Goal: Find contact information: Find contact information

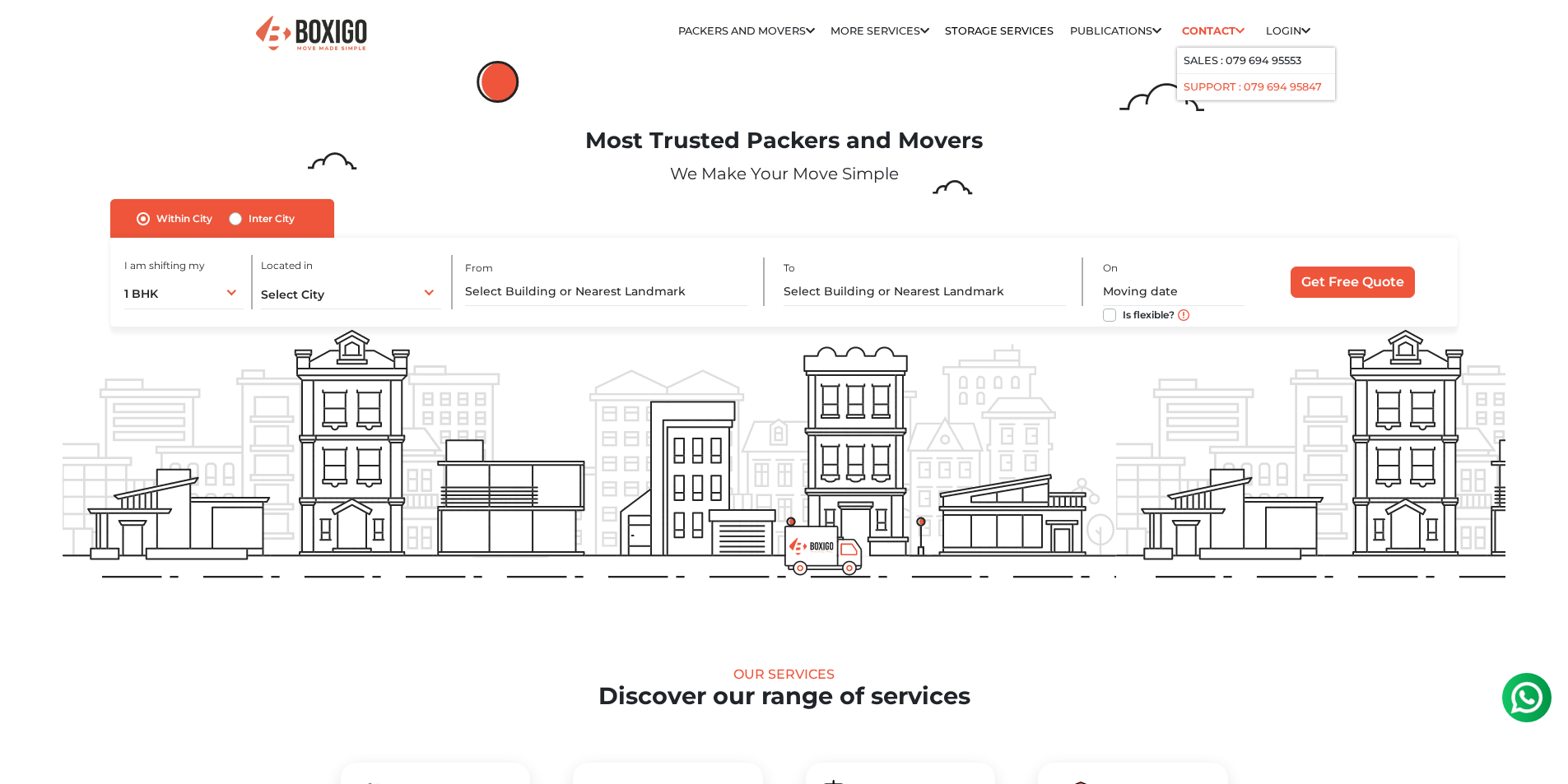
click at [1215, 93] on link "Support : 079 694 95847" at bounding box center [1252, 87] width 138 height 12
click at [1251, 93] on link "Support : 079 694 95847" at bounding box center [1252, 87] width 138 height 12
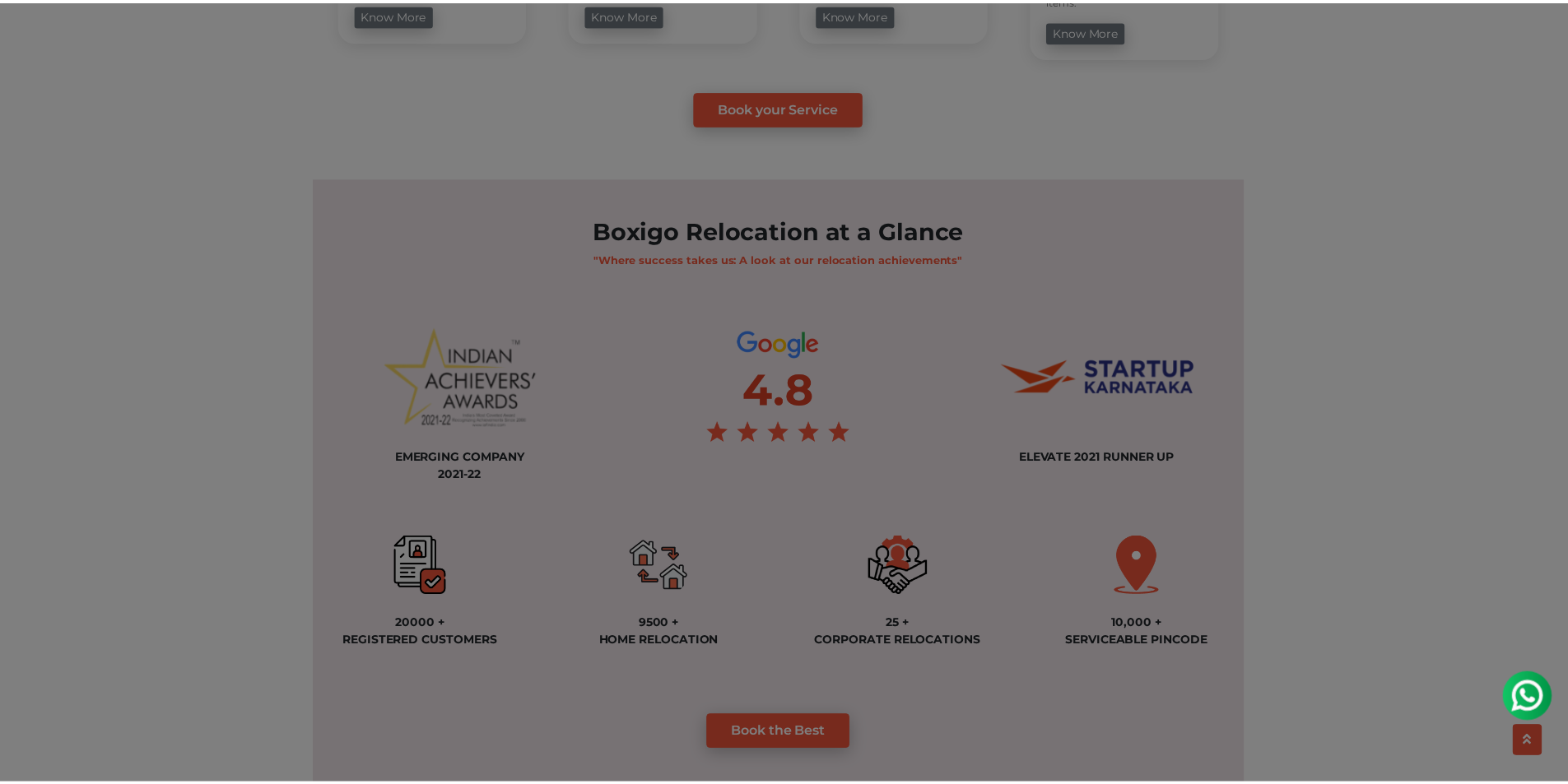
scroll to position [987, 0]
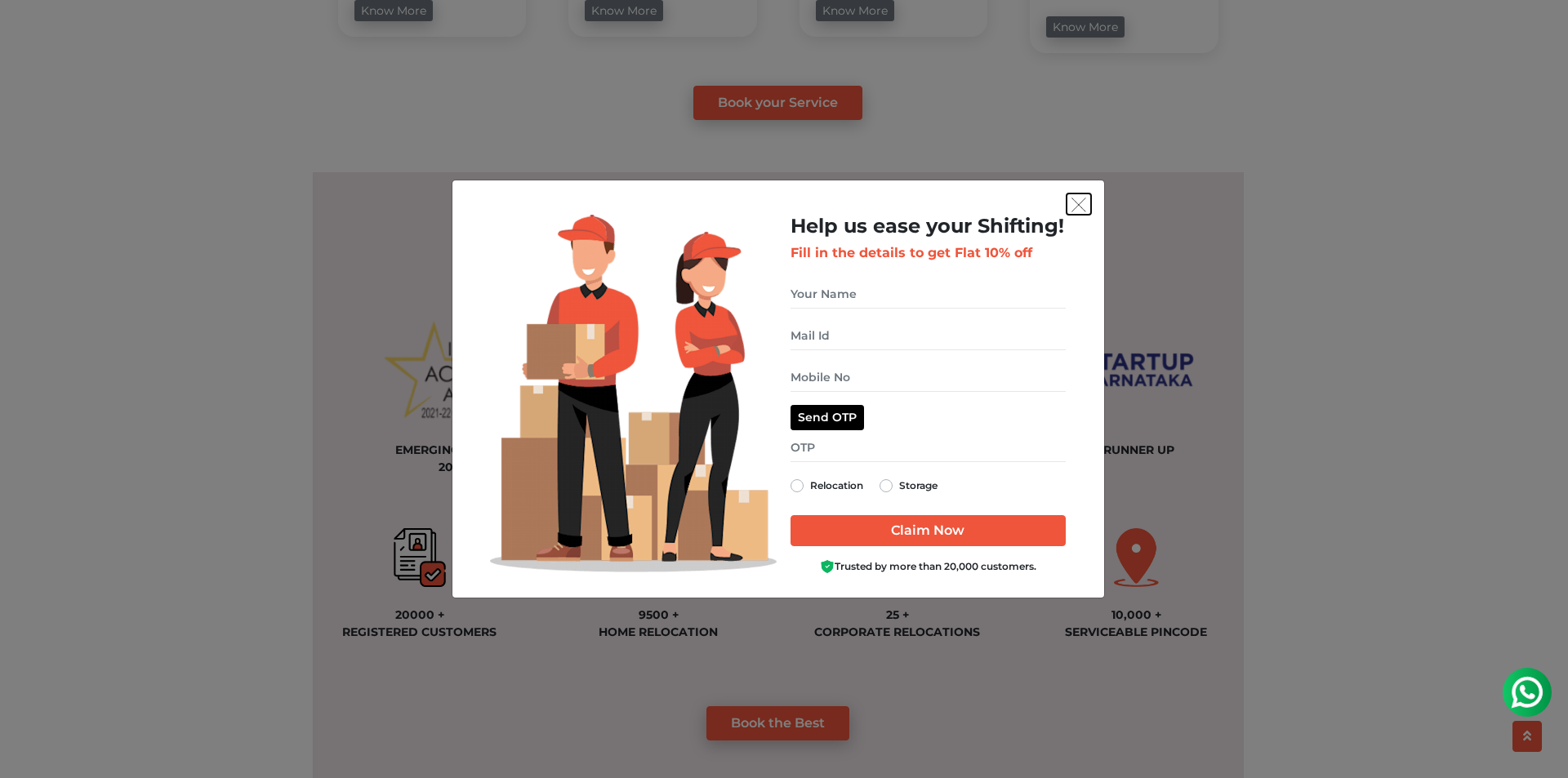
click at [1079, 200] on img "get free quote dialog" at bounding box center [1079, 204] width 15 height 15
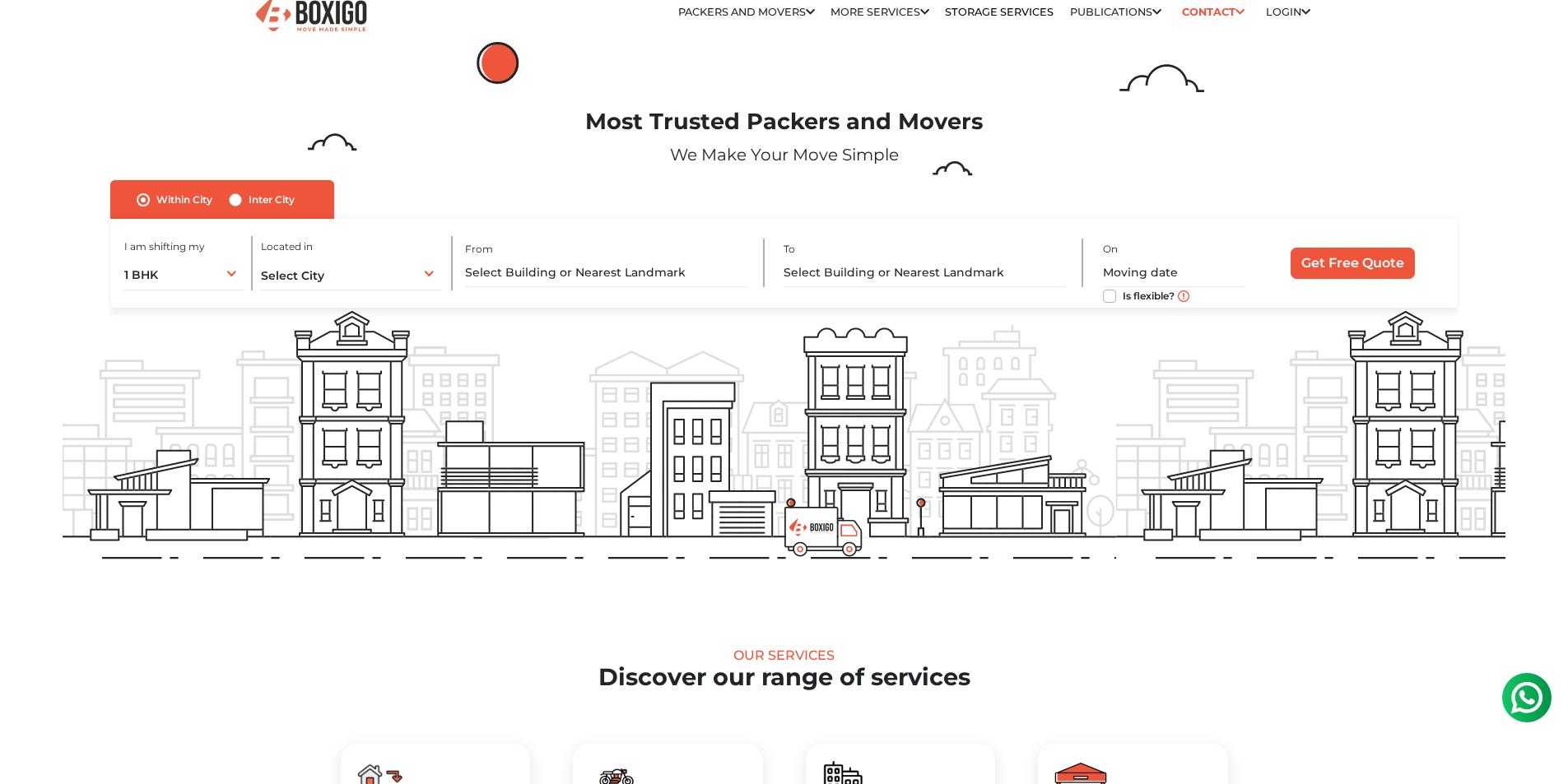
scroll to position [0, 0]
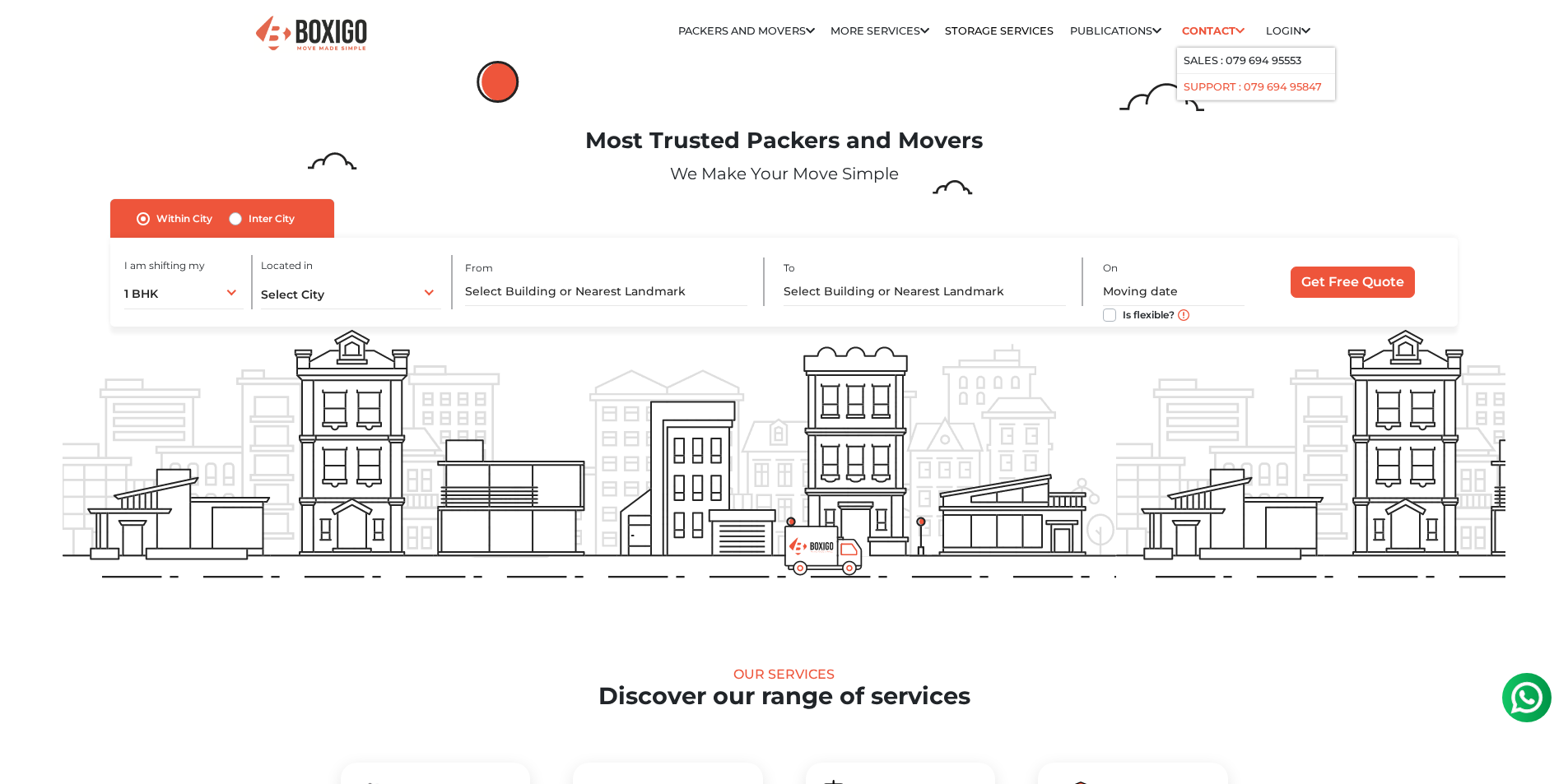
click at [1231, 93] on link "Support : 079 694 95847" at bounding box center [1252, 87] width 138 height 12
click at [1312, 93] on link "Support : 079 694 95847" at bounding box center [1252, 87] width 138 height 12
click at [1257, 93] on link "Support : 079 694 95847" at bounding box center [1252, 87] width 138 height 12
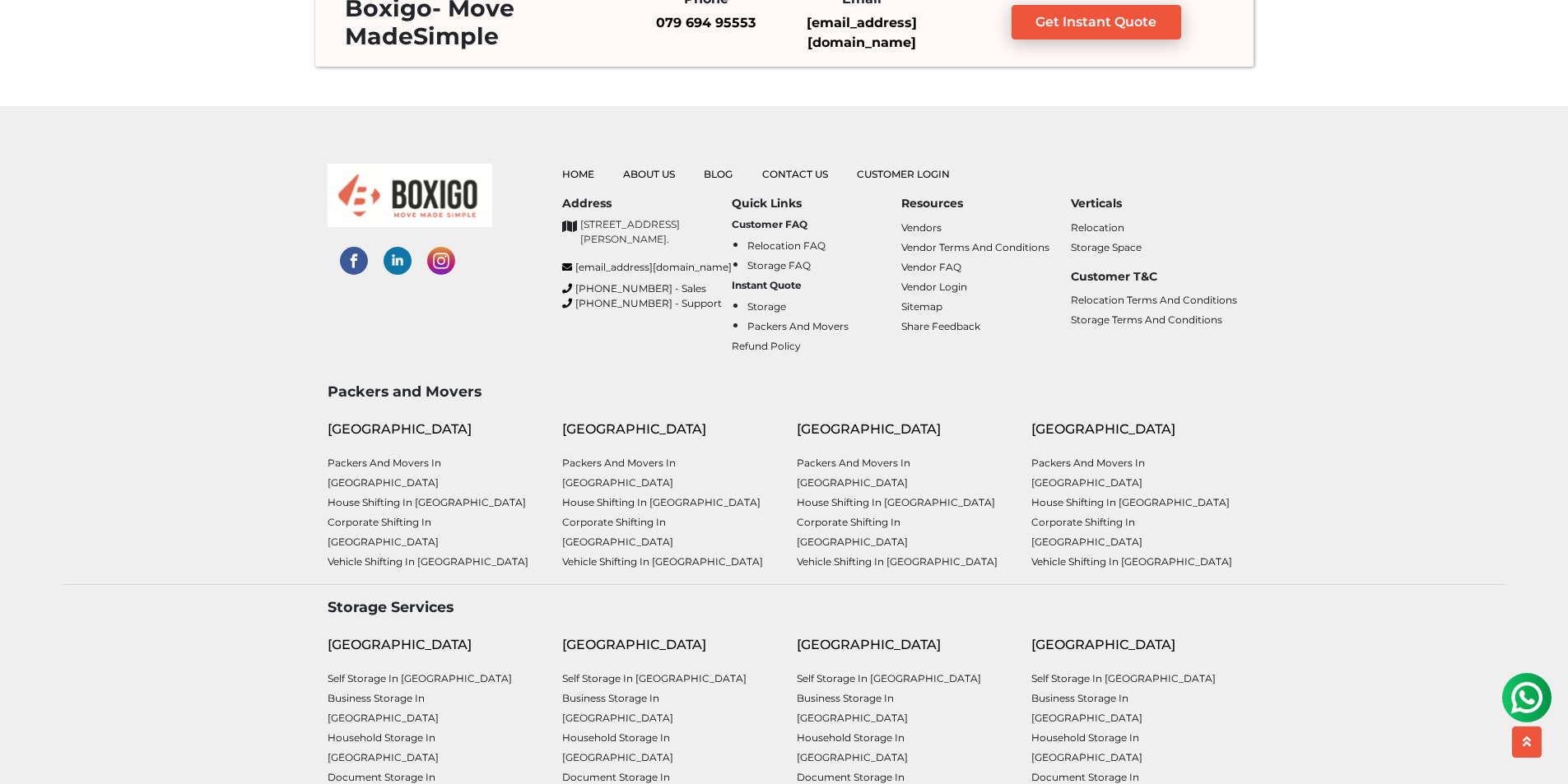
scroll to position [4244, 0]
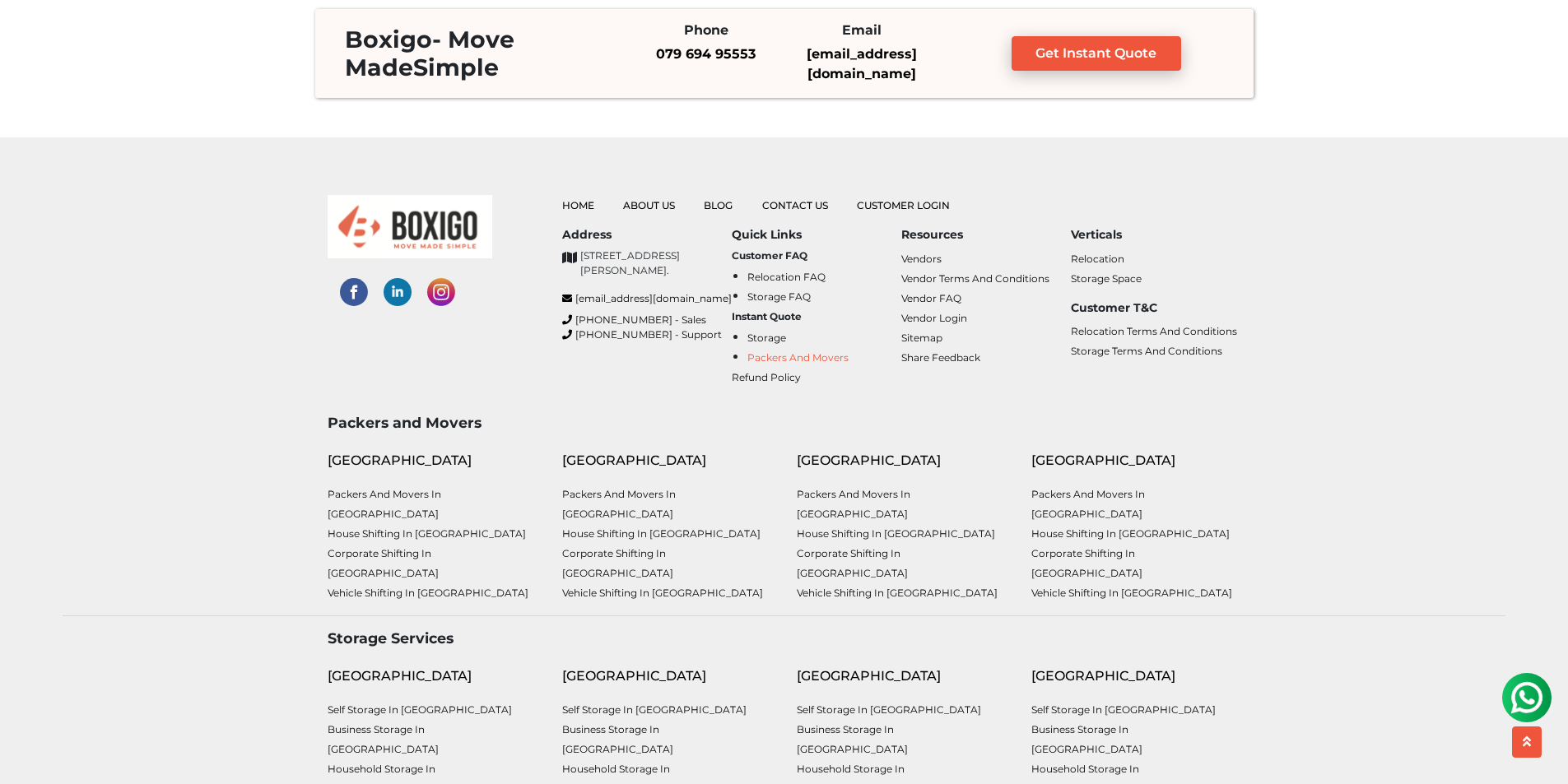
click at [774, 352] on link "Packers and Movers" at bounding box center [797, 357] width 101 height 12
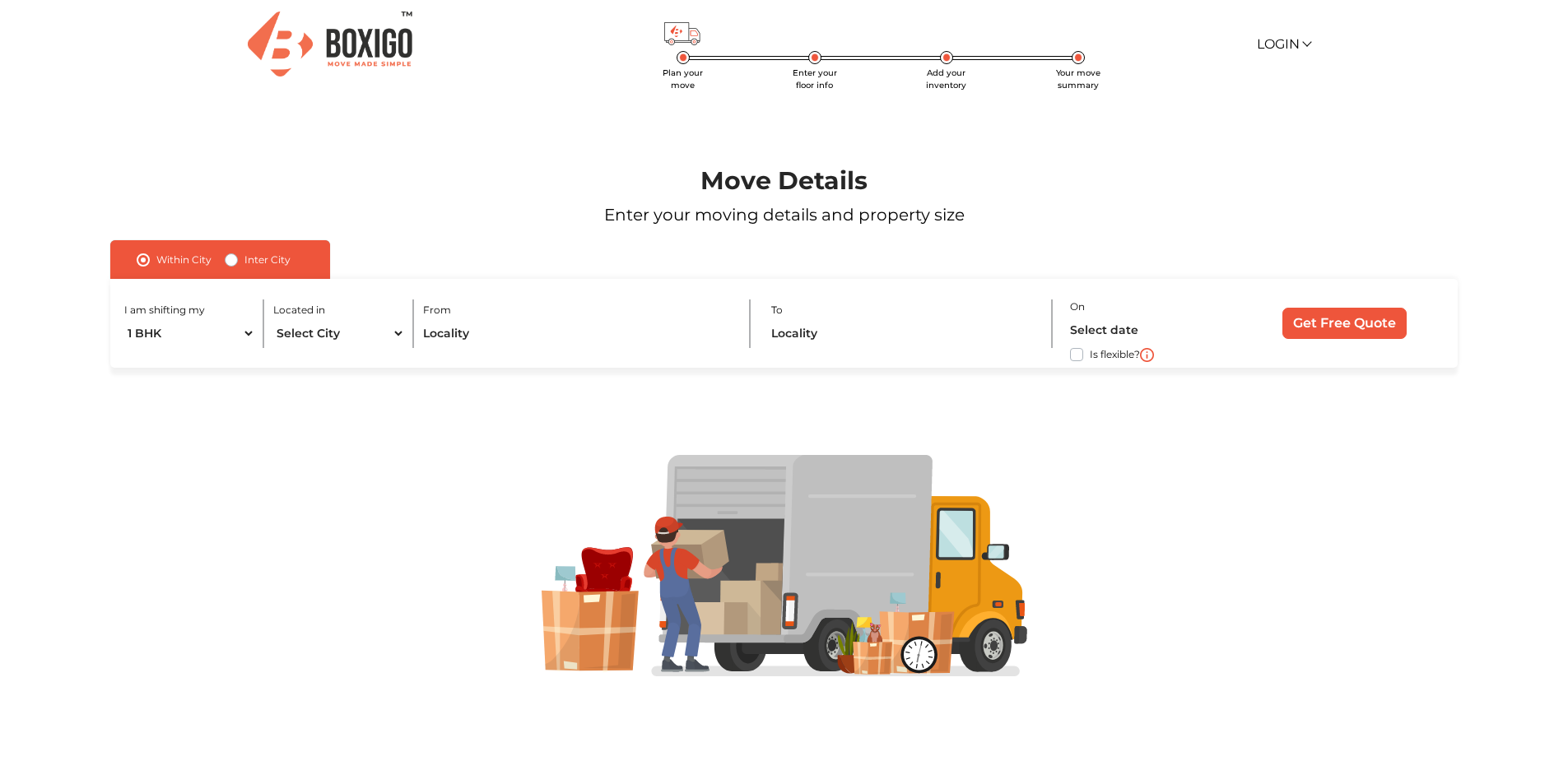
scroll to position [5, 0]
